Goal: Find contact information: Find contact information

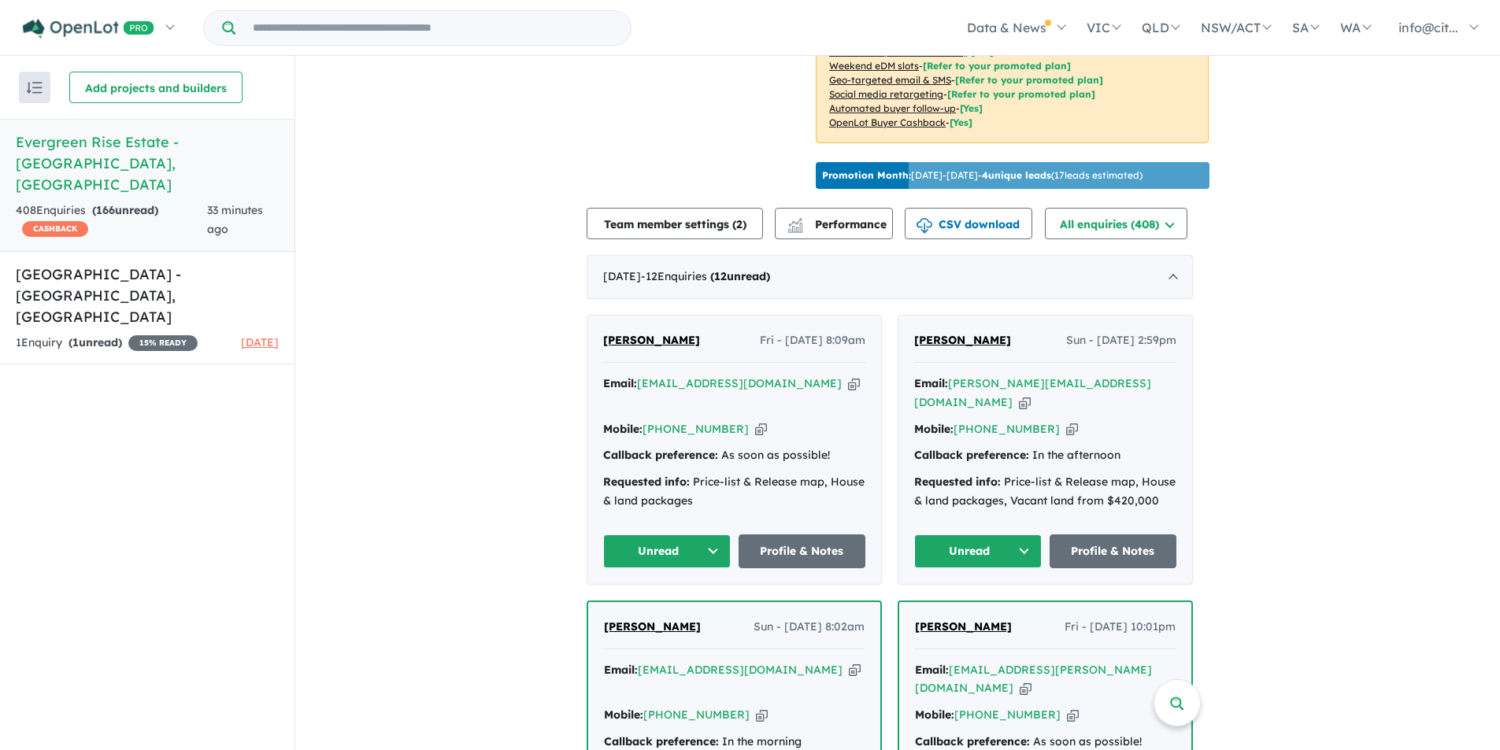
scroll to position [610, 0]
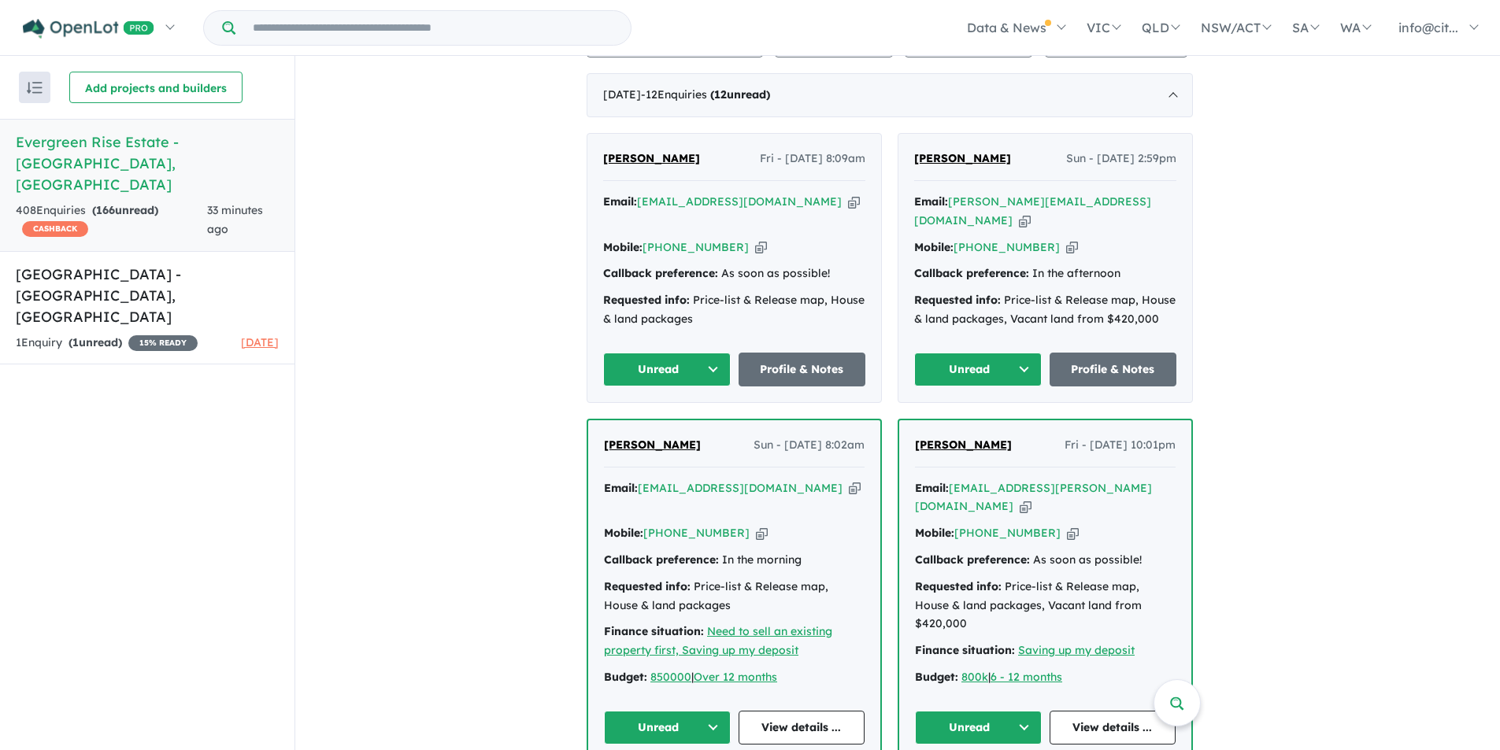
click at [848, 210] on icon "button" at bounding box center [854, 202] width 12 height 17
click at [755, 256] on icon "button" at bounding box center [761, 247] width 12 height 17
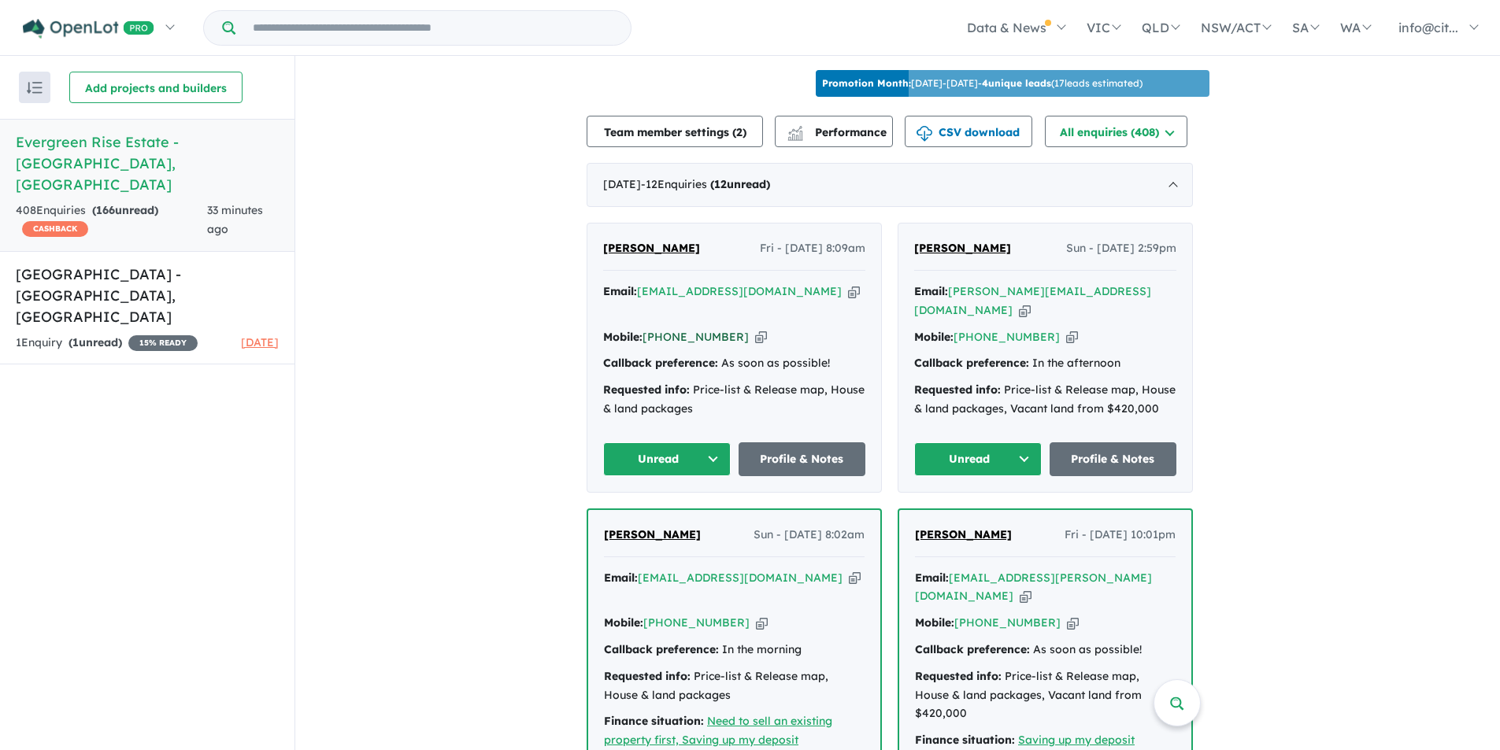
scroll to position [453, 0]
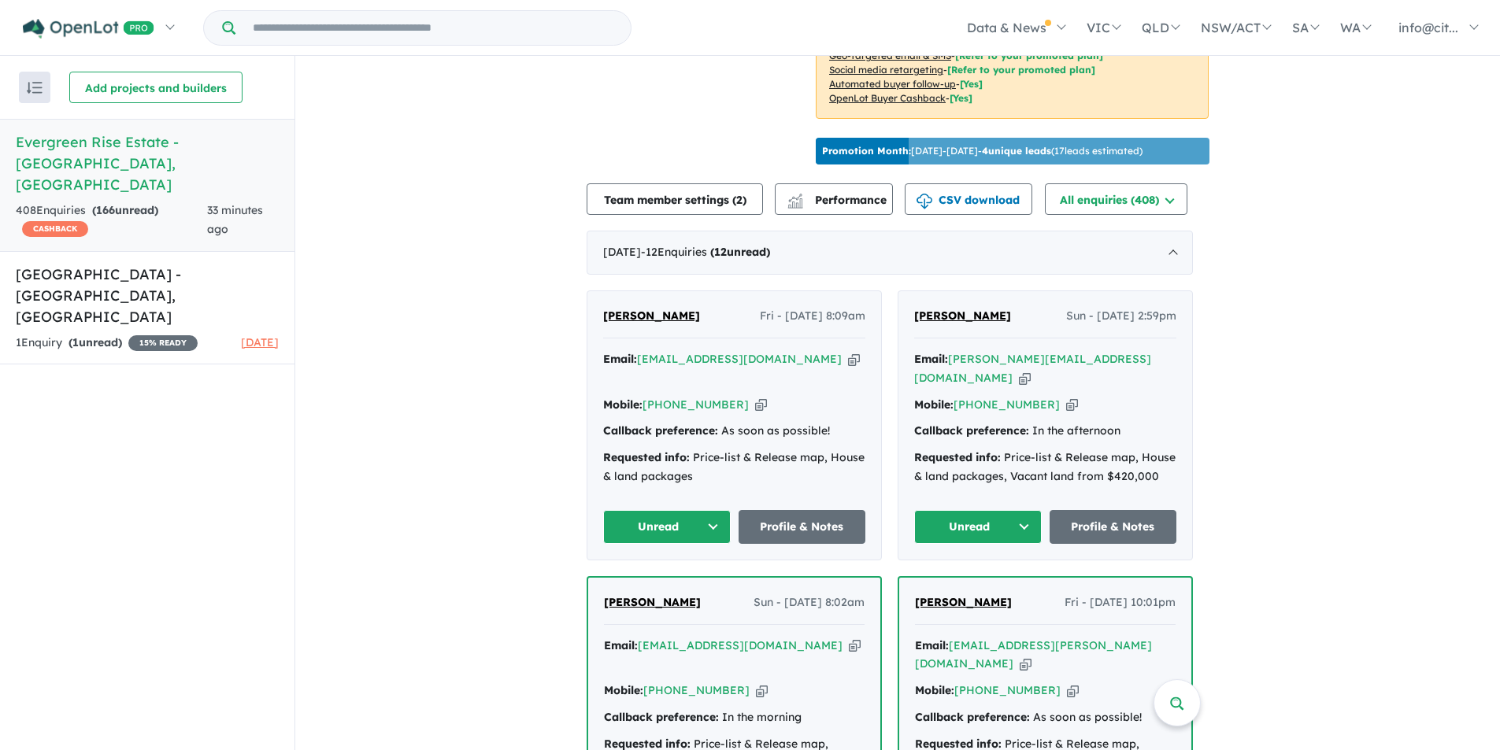
drag, startPoint x: 673, startPoint y: 330, endPoint x: 620, endPoint y: 337, distance: 54.0
click at [619, 323] on span "[PERSON_NAME]" at bounding box center [651, 316] width 97 height 14
drag, startPoint x: 726, startPoint y: 329, endPoint x: 605, endPoint y: 336, distance: 121.5
click at [605, 336] on div "[PERSON_NAME] Fri - [DATE] 8:09am Email: [EMAIL_ADDRESS][DOMAIN_NAME] Copied! M…" at bounding box center [734, 425] width 294 height 269
copy span "[PERSON_NAME]"
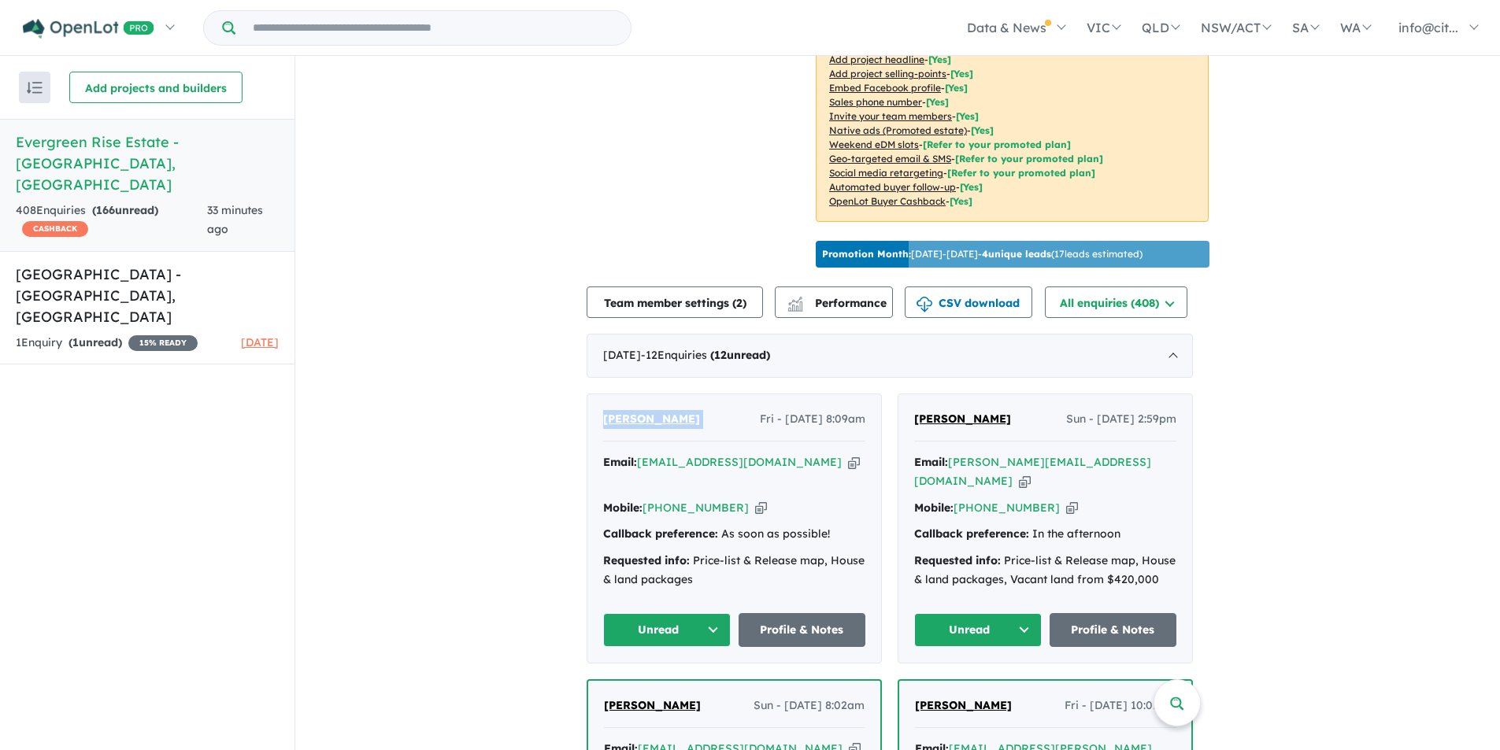
scroll to position [374, 0]
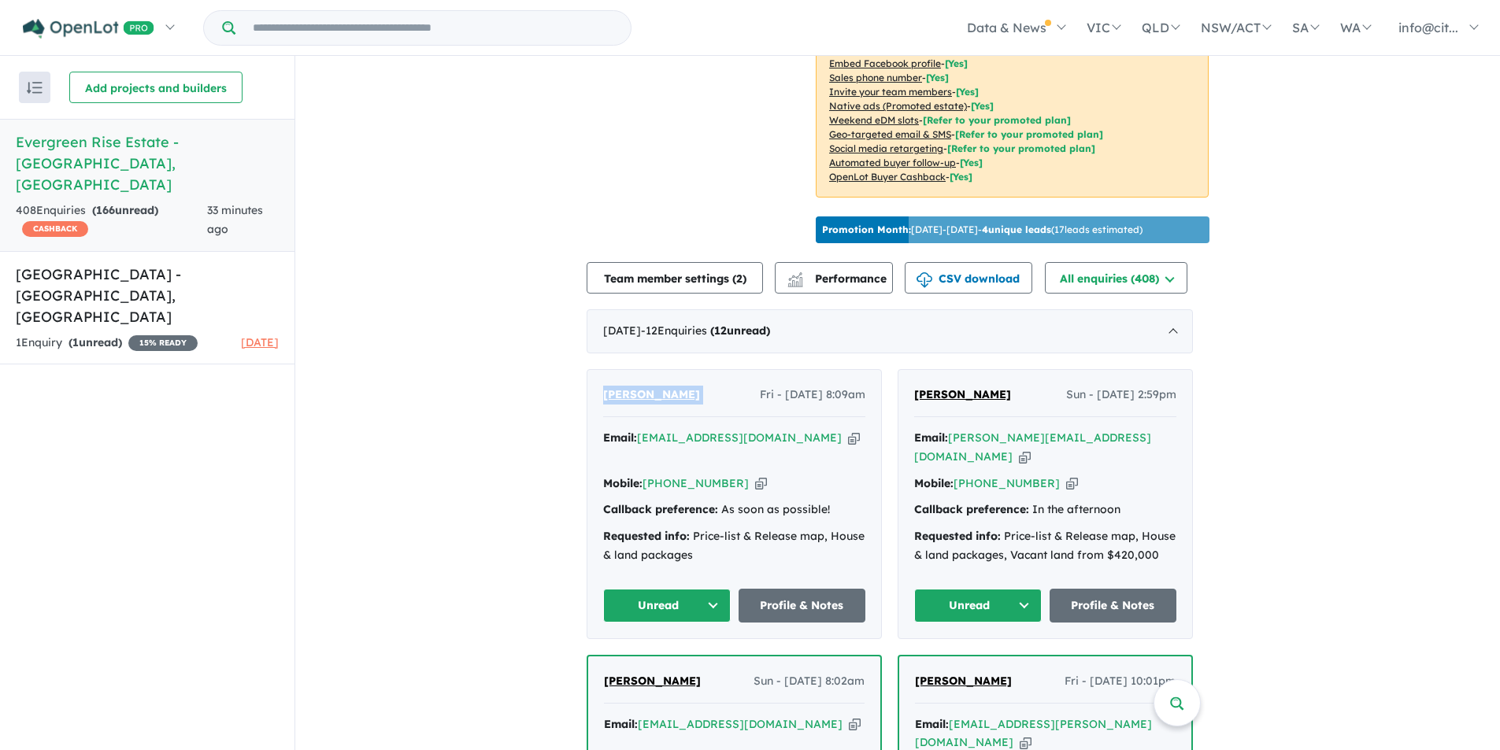
click at [1031, 451] on icon "button" at bounding box center [1025, 457] width 12 height 17
copy span "[PERSON_NAME]"
click at [1066, 476] on icon "button" at bounding box center [1072, 484] width 12 height 17
copy span "[PERSON_NAME]"
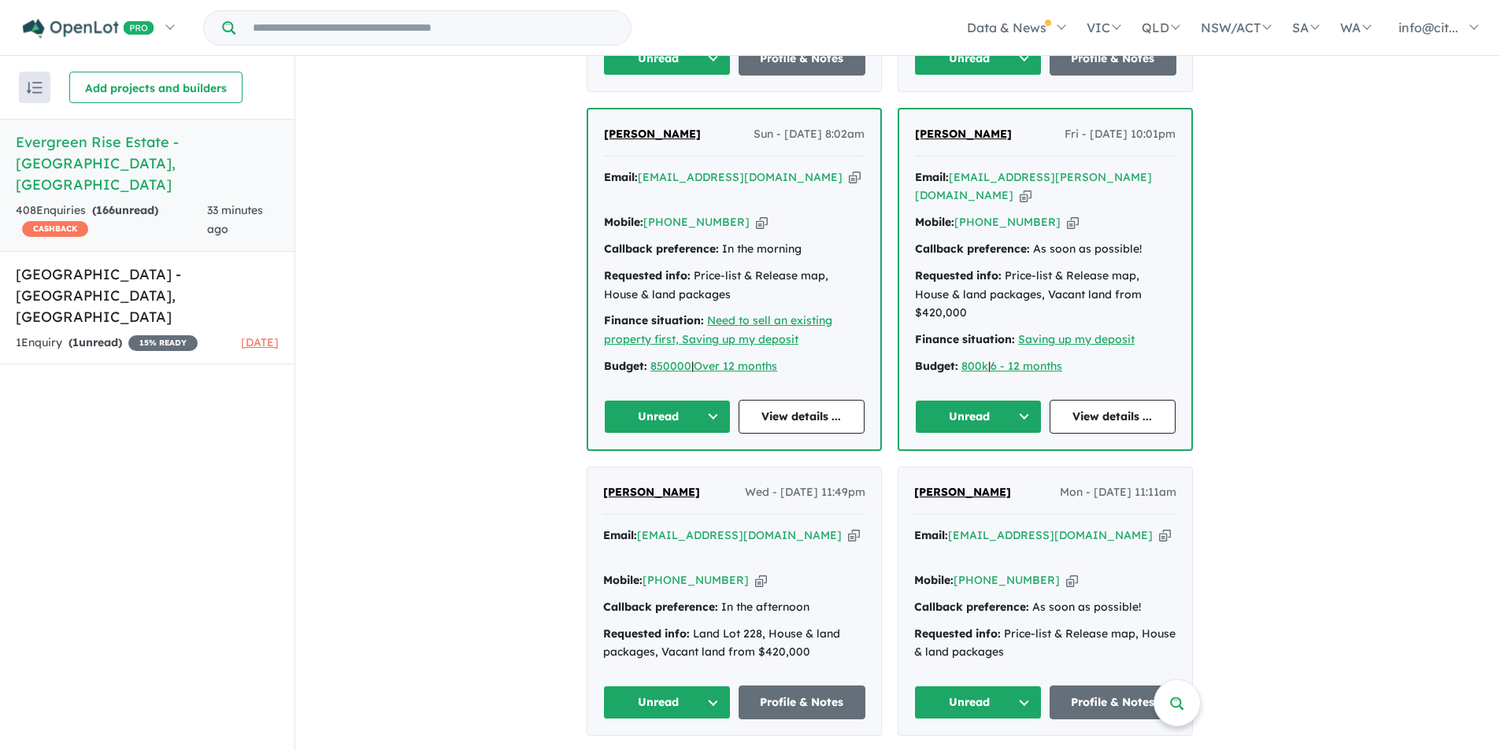
scroll to position [925, 0]
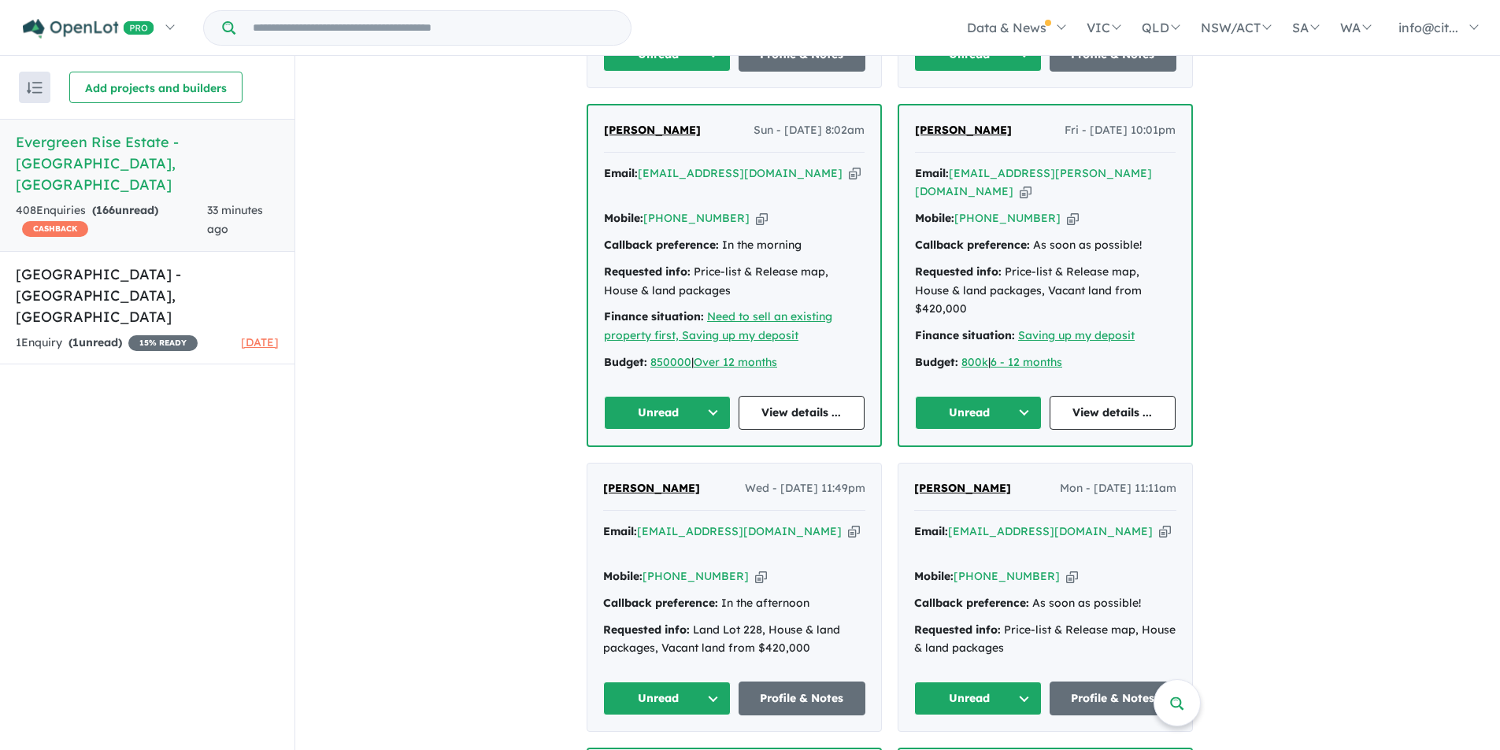
click at [849, 182] on icon "button" at bounding box center [855, 173] width 12 height 17
copy span "[PERSON_NAME]"
click at [756, 214] on icon "button" at bounding box center [762, 218] width 12 height 17
copy span "[PERSON_NAME]"
click at [1032, 188] on icon "button" at bounding box center [1026, 191] width 12 height 17
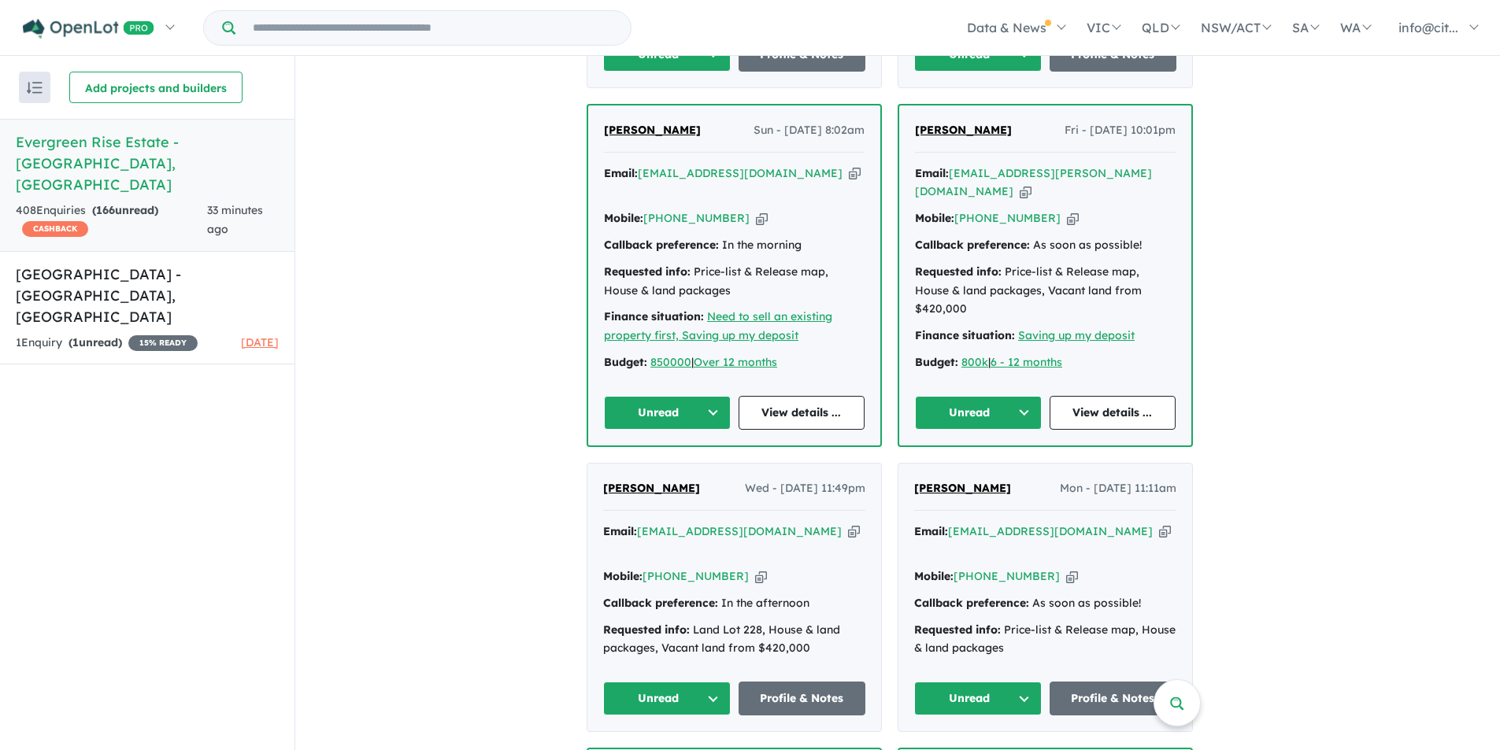
copy span "[PERSON_NAME]"
click at [1067, 217] on icon "button" at bounding box center [1073, 218] width 12 height 17
copy span "[PERSON_NAME]"
drag, startPoint x: 1030, startPoint y: 143, endPoint x: 915, endPoint y: 149, distance: 115.1
click at [915, 149] on div "[PERSON_NAME] - [DATE] 10:01pm Email: [EMAIL_ADDRESS][PERSON_NAME][DOMAIN_NAME]…" at bounding box center [1045, 276] width 292 height 340
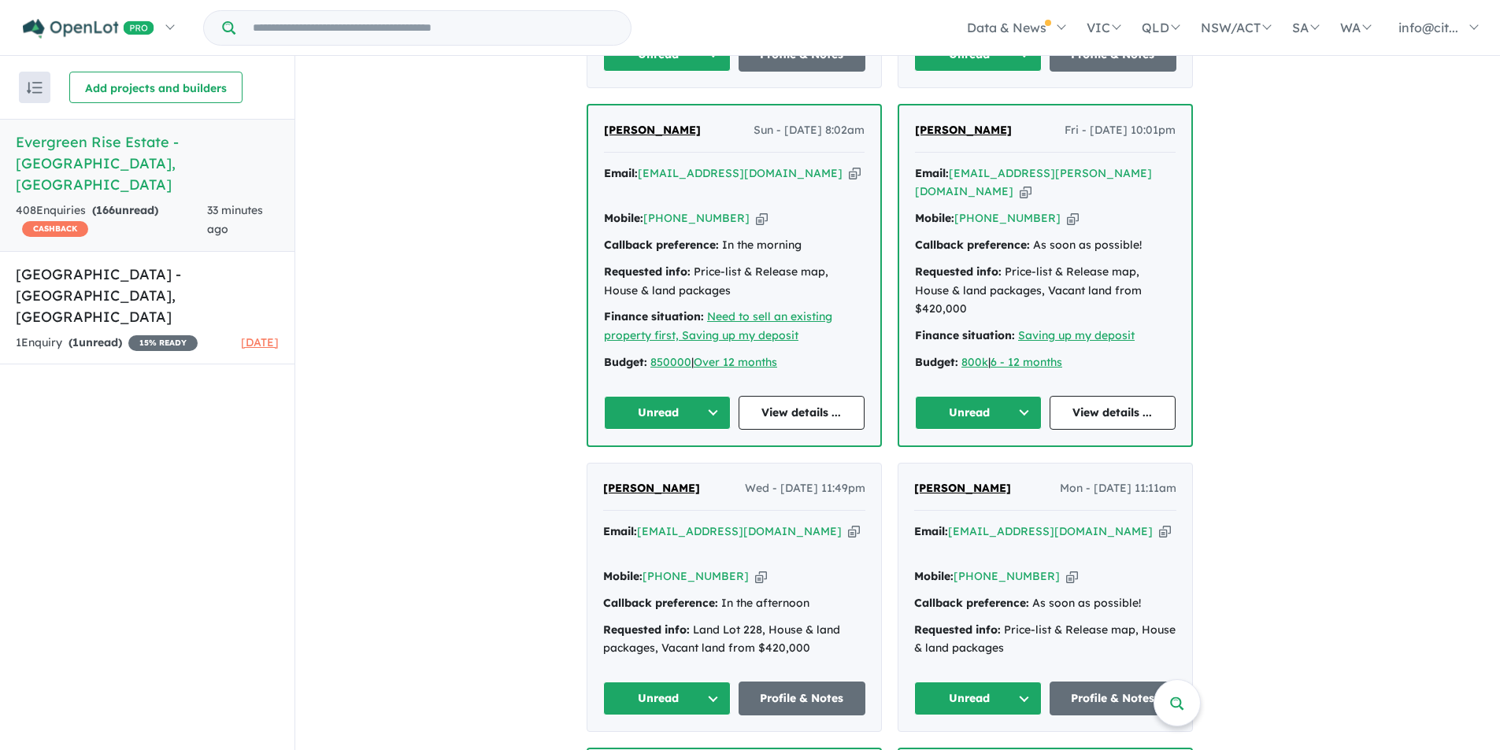
copy span "[PERSON_NAME]"
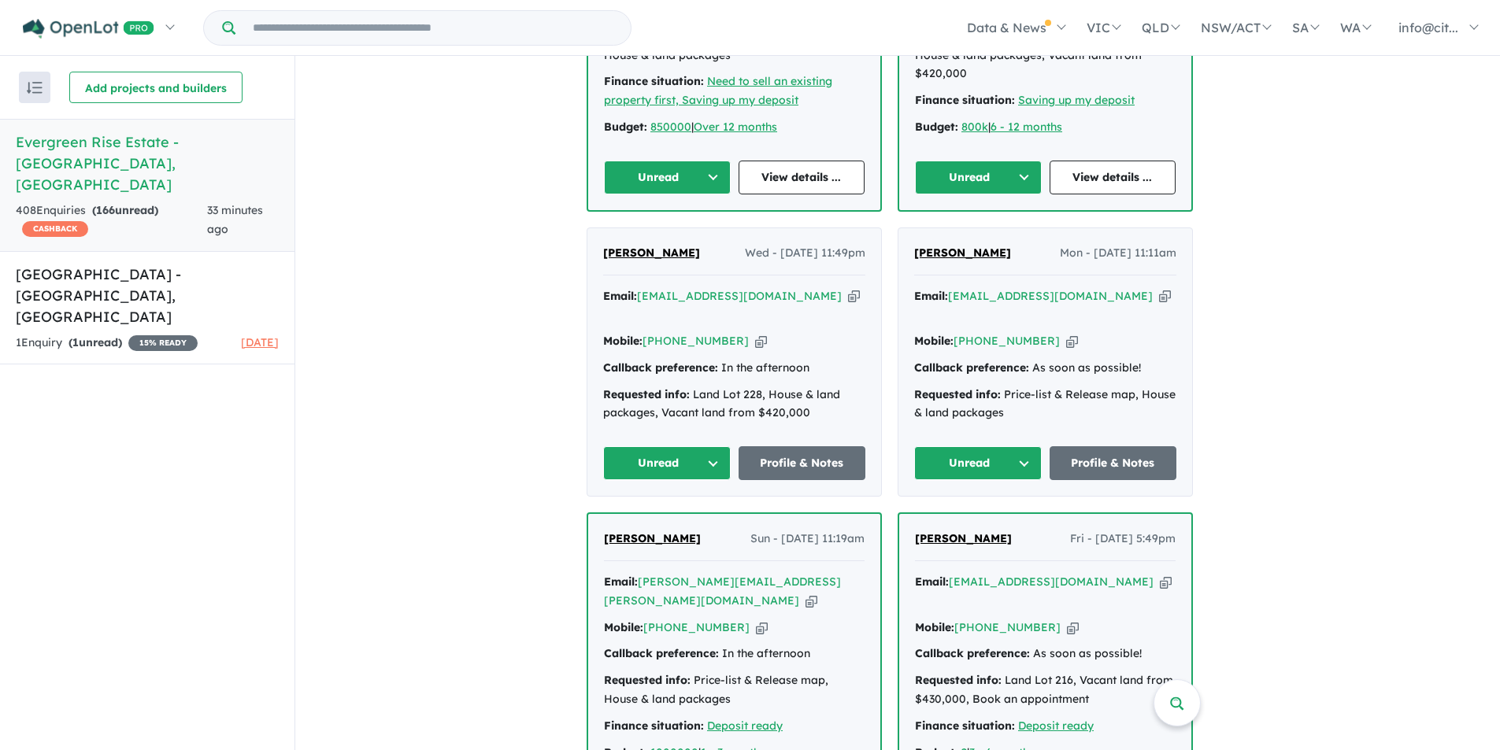
scroll to position [1161, 0]
click at [848, 290] on icon "button" at bounding box center [854, 295] width 12 height 17
copy span "[PERSON_NAME]"
click at [848, 292] on icon "button" at bounding box center [854, 295] width 12 height 17
copy span "[PERSON_NAME]"
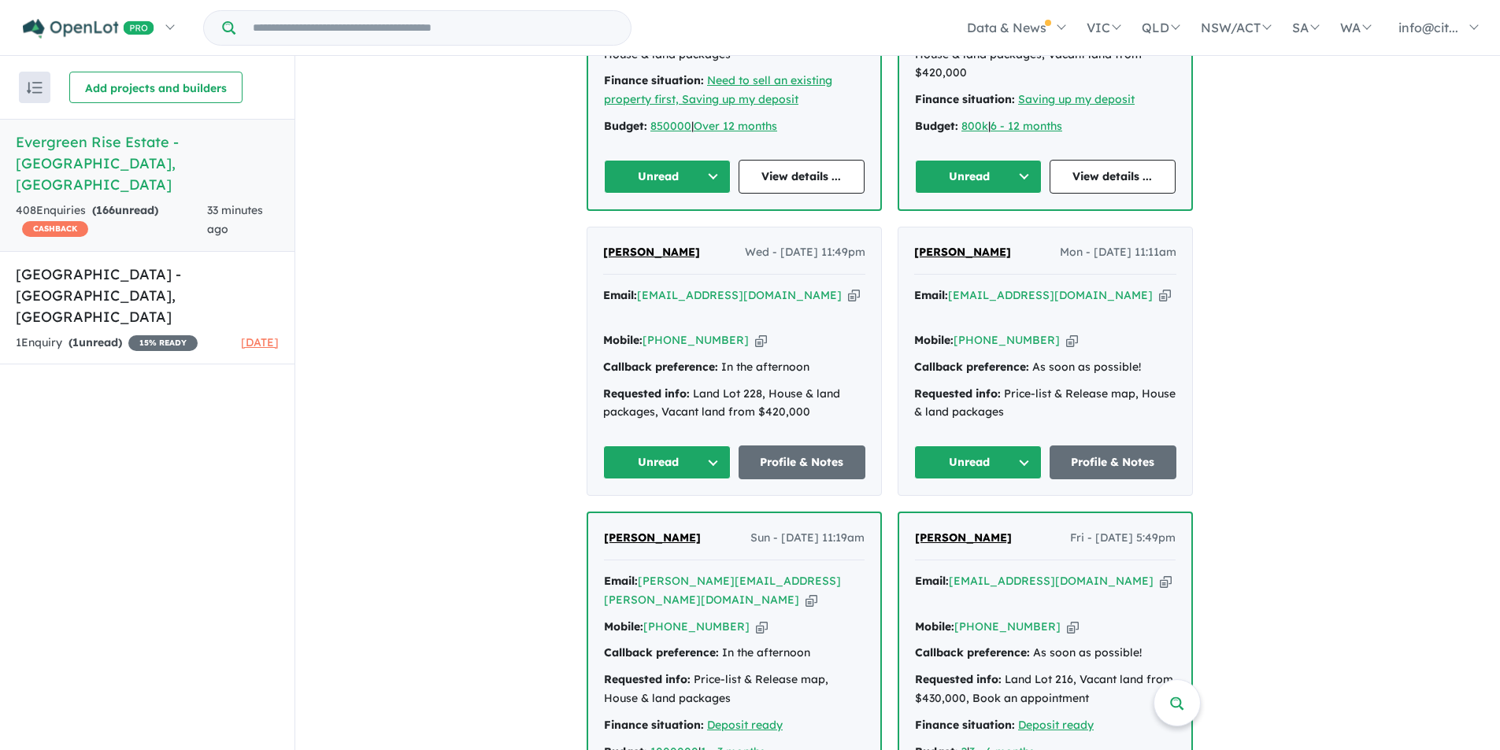
click at [755, 332] on icon "button" at bounding box center [761, 340] width 12 height 17
drag, startPoint x: 702, startPoint y: 246, endPoint x: 653, endPoint y: 247, distance: 48.8
click at [609, 248] on div "[PERSON_NAME] Wed - [DATE] 11:49pm" at bounding box center [734, 258] width 262 height 31
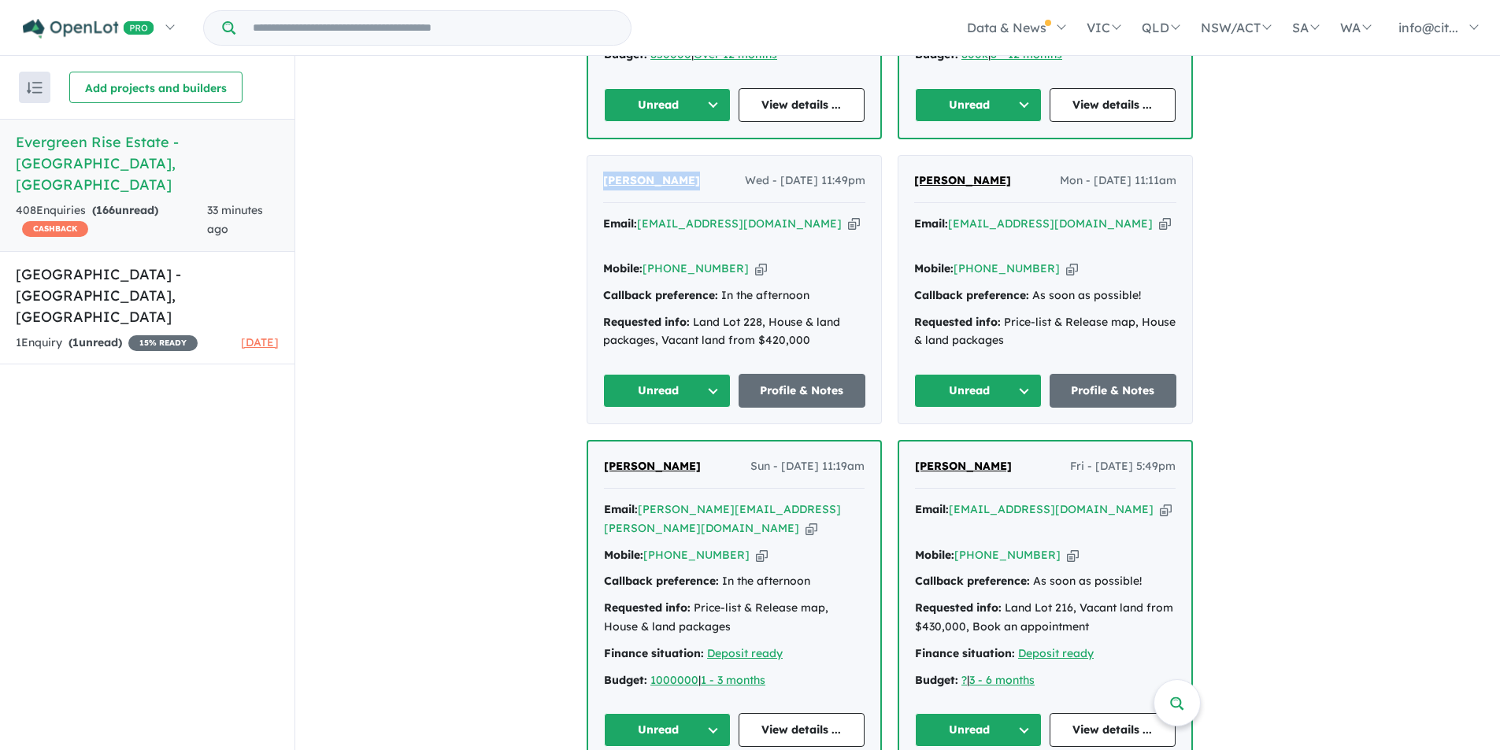
scroll to position [1319, 0]
